Goal: Task Accomplishment & Management: Use online tool/utility

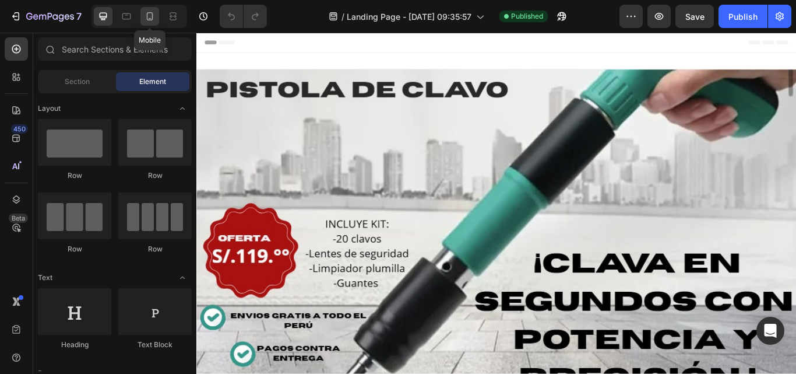
click at [146, 12] on icon at bounding box center [150, 16] width 12 height 12
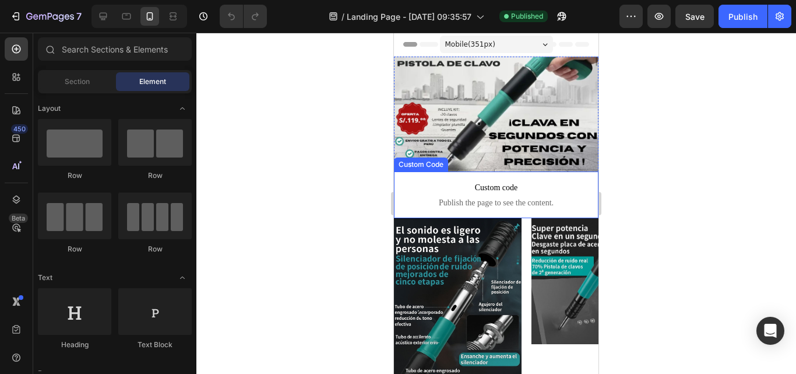
click at [487, 201] on span "Publish the page to see the content." at bounding box center [496, 203] width 205 height 12
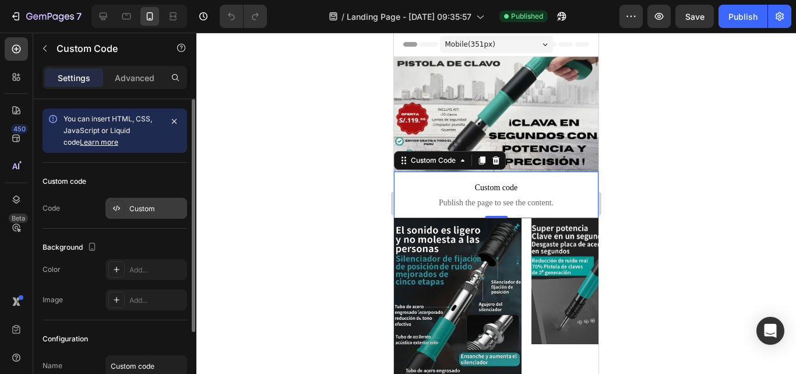
click at [138, 212] on div "Custom" at bounding box center [156, 208] width 55 height 10
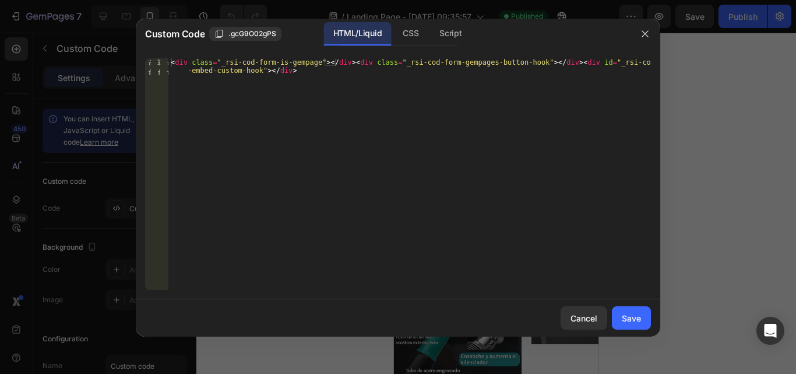
type textarea "<div class="_rsi-cod-form-is-gempage"></div><div class="_rsi-cod-form-gempages-…"
drag, startPoint x: 320, startPoint y: 76, endPoint x: 313, endPoint y: 93, distance: 19.1
click at [317, 80] on div "< div class = "_rsi-cod-form-is-gempage" > </ div > < div class = "_rsi-cod-for…" at bounding box center [409, 190] width 483 height 264
click at [640, 317] on button "Save" at bounding box center [631, 317] width 39 height 23
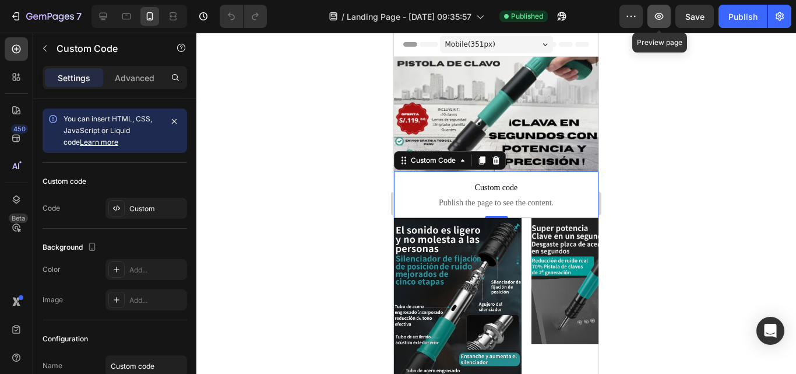
click at [651, 21] on button "button" at bounding box center [659, 16] width 23 height 23
